Goal: Information Seeking & Learning: Learn about a topic

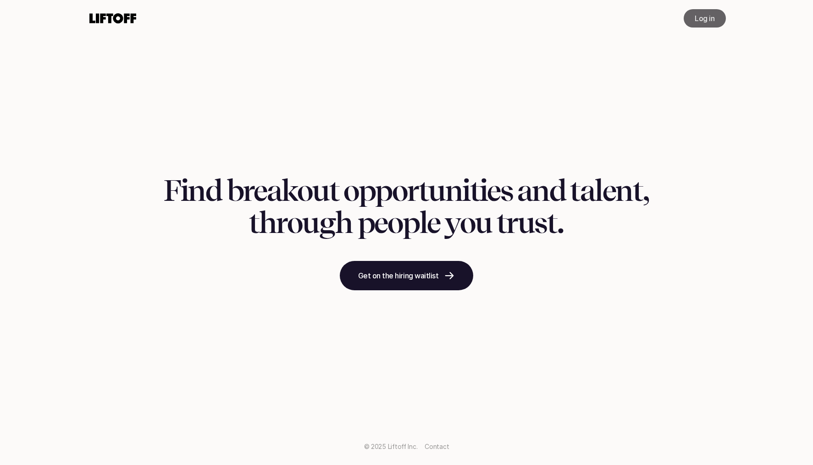
click at [705, 18] on p "Log in" at bounding box center [705, 18] width 20 height 11
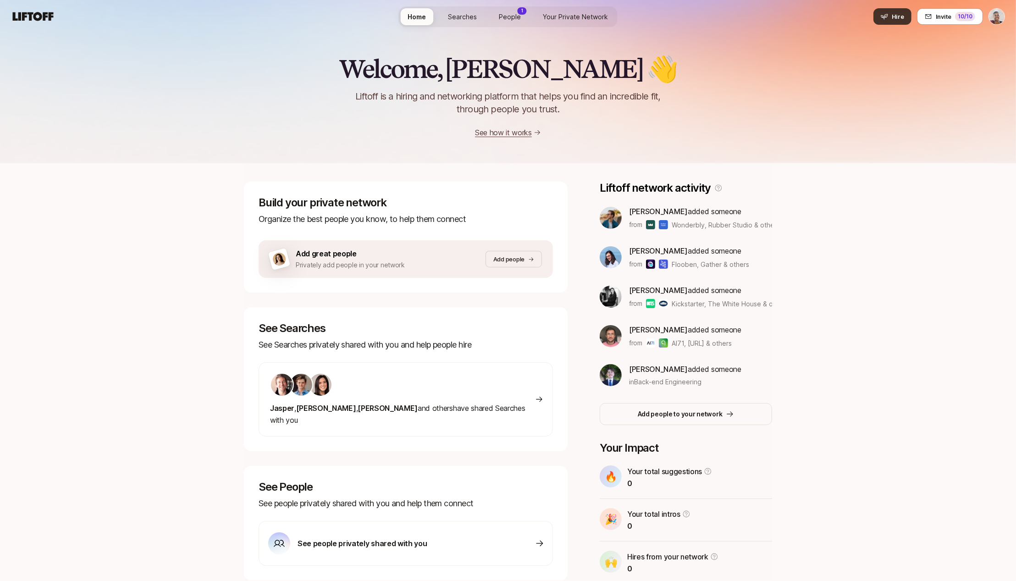
click at [904, 18] on span "Hire" at bounding box center [898, 16] width 12 height 9
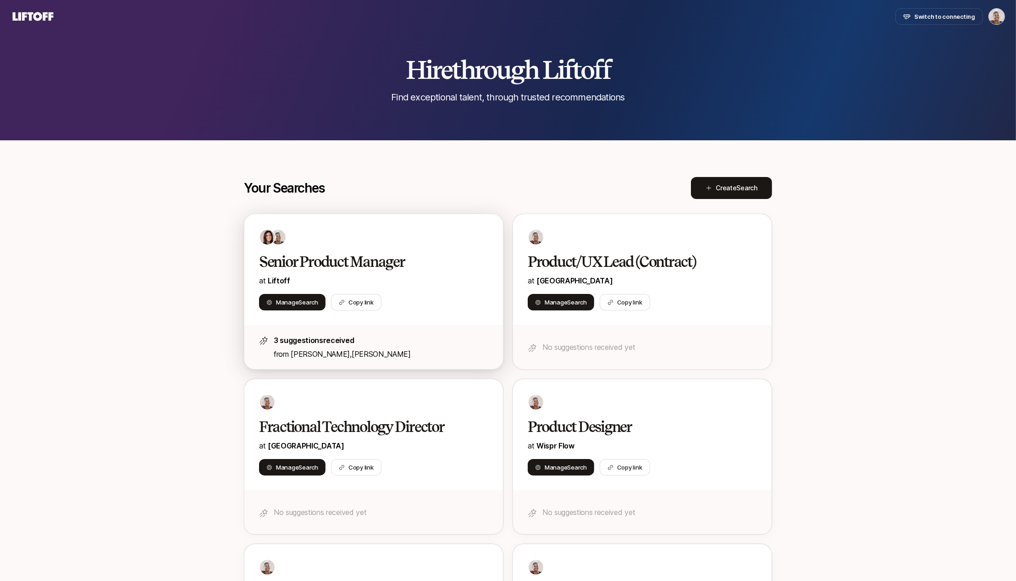
click at [418, 225] on div "Senior Product Manager at Liftoff Manage Search Copy link" at bounding box center [373, 269] width 259 height 111
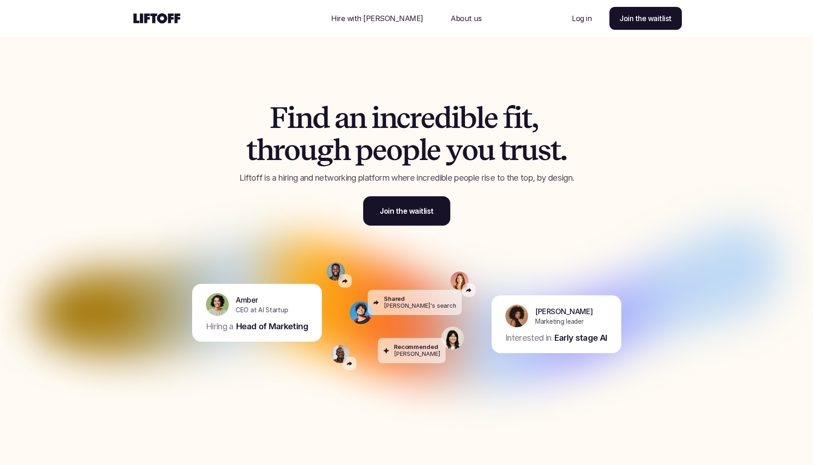
scroll to position [258, 0]
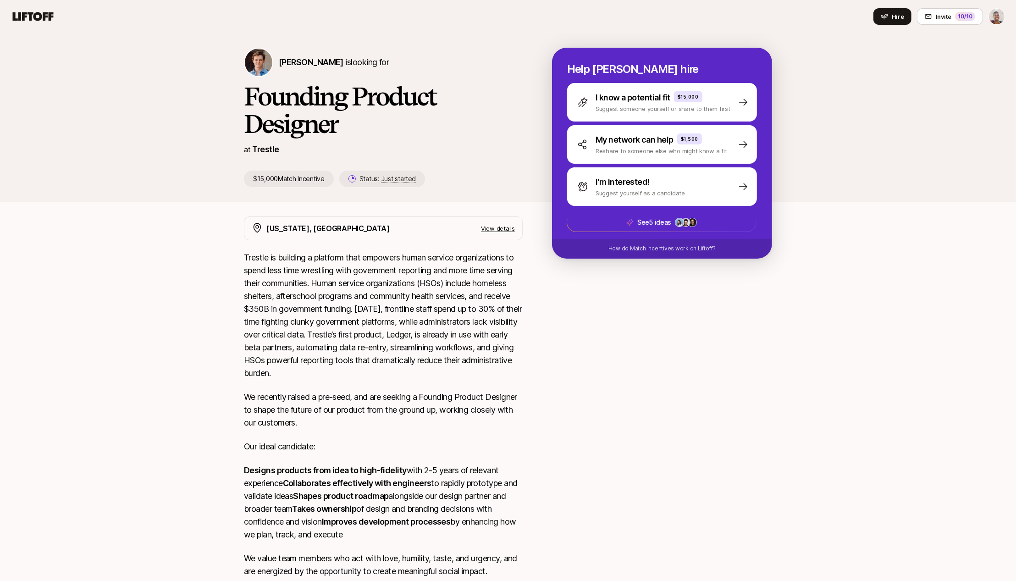
click at [373, 282] on p "Trestle is building a platform that empowers human service organizations to spe…" at bounding box center [383, 315] width 279 height 128
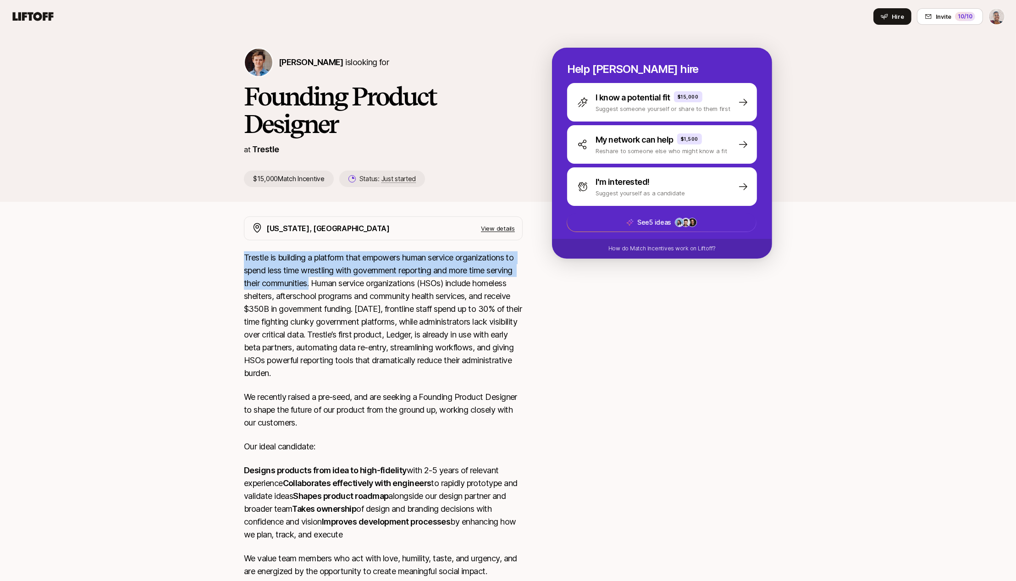
drag, startPoint x: 312, startPoint y: 284, endPoint x: 236, endPoint y: 259, distance: 80.0
click at [236, 259] on div "New York, NY View details Trestle is building a platform that empowers human se…" at bounding box center [508, 411] width 550 height 391
drag, startPoint x: 279, startPoint y: 256, endPoint x: 312, endPoint y: 284, distance: 42.9
click at [312, 284] on p "Trestle is building a platform that empowers human service organizations to spe…" at bounding box center [383, 315] width 279 height 128
copy p "building a platform that empowers human service organizations to spend less tim…"
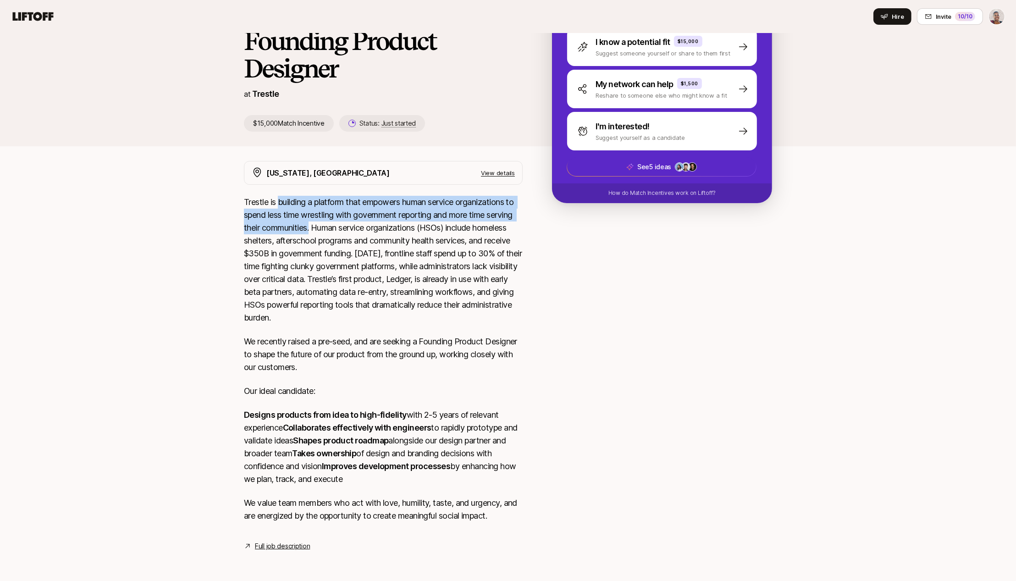
scroll to position [93, 0]
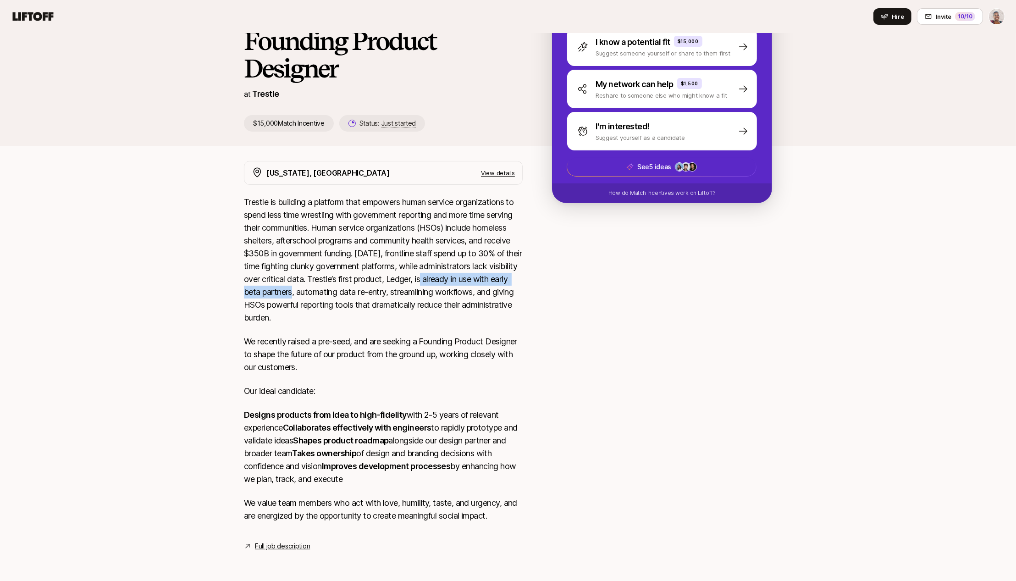
drag, startPoint x: 459, startPoint y: 240, endPoint x: 334, endPoint y: 254, distance: 125.5
click at [334, 254] on p "Trestle is building a platform that empowers human service organizations to spe…" at bounding box center [383, 260] width 279 height 128
copy p "already in use with early beta partners,"
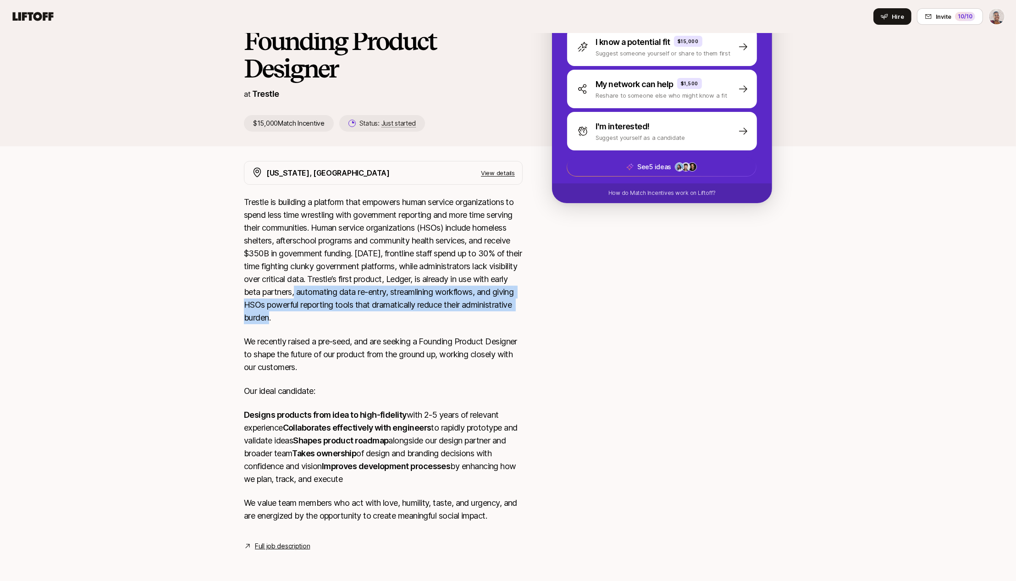
drag, startPoint x: 336, startPoint y: 253, endPoint x: 329, endPoint y: 279, distance: 26.9
click at [329, 279] on p "Trestle is building a platform that empowers human service organizations to spe…" at bounding box center [383, 260] width 279 height 128
